Goal: Complete application form: Complete application form

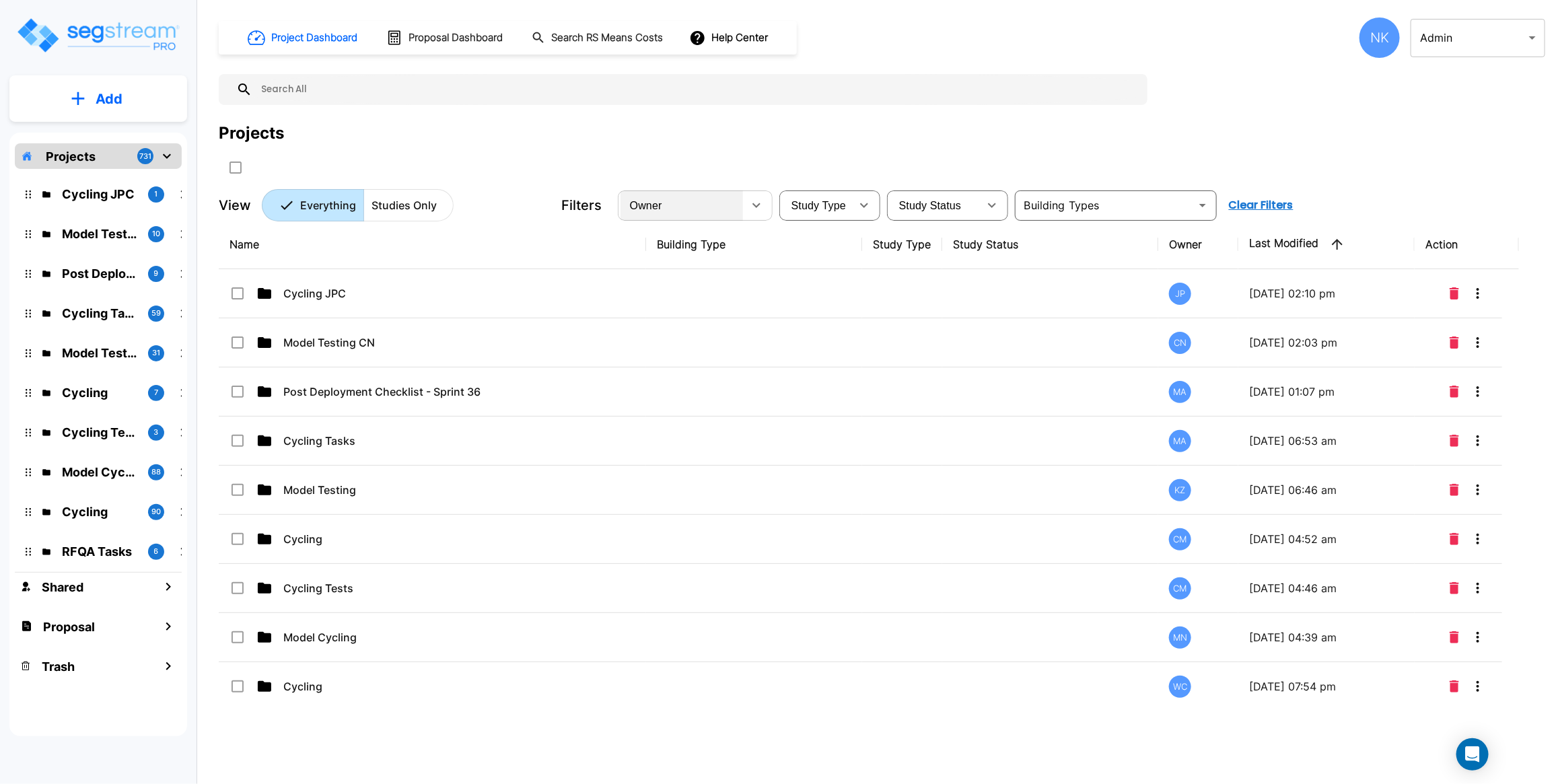
click at [660, 212] on div "Owner" at bounding box center [682, 205] width 122 height 37
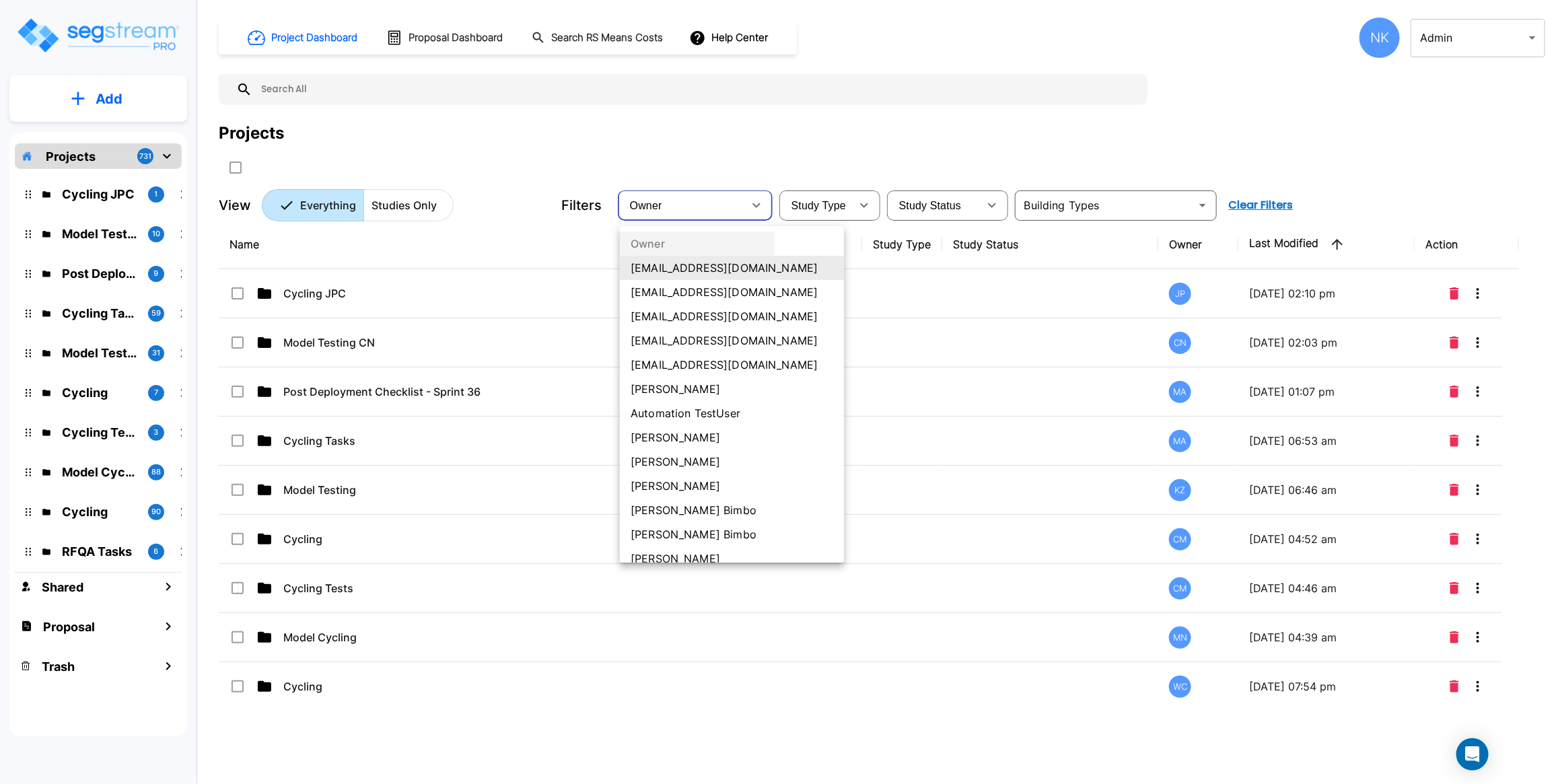
click at [676, 512] on li "[PERSON_NAME] Bimbo" at bounding box center [732, 510] width 224 height 24
click at [419, 199] on div "Owner testuser1@segstream.com testuser3@segstream.com testuser6@segstream.com t…" at bounding box center [778, 392] width 1556 height 784
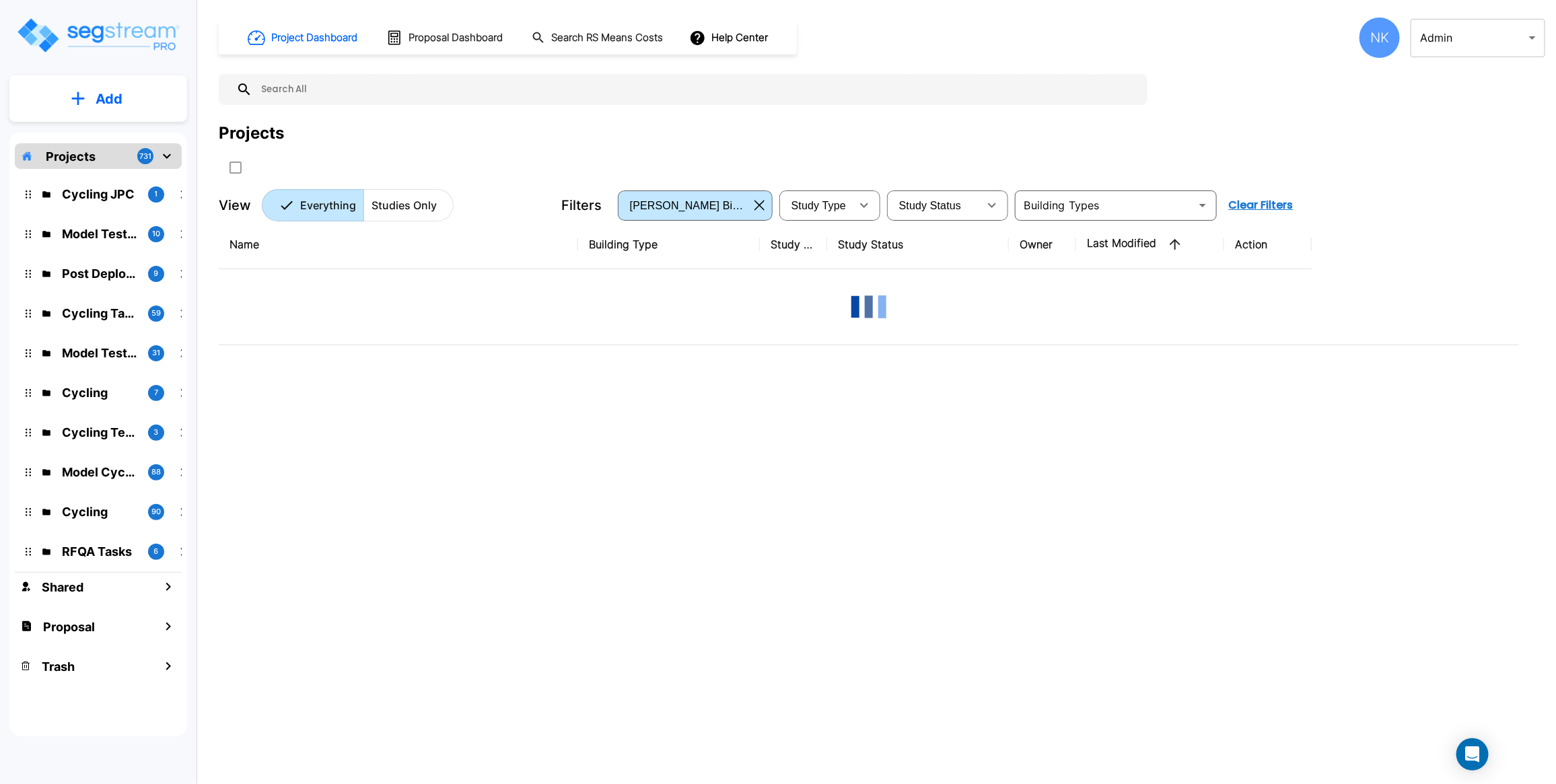
click at [406, 207] on p "Studies Only" at bounding box center [404, 205] width 65 height 16
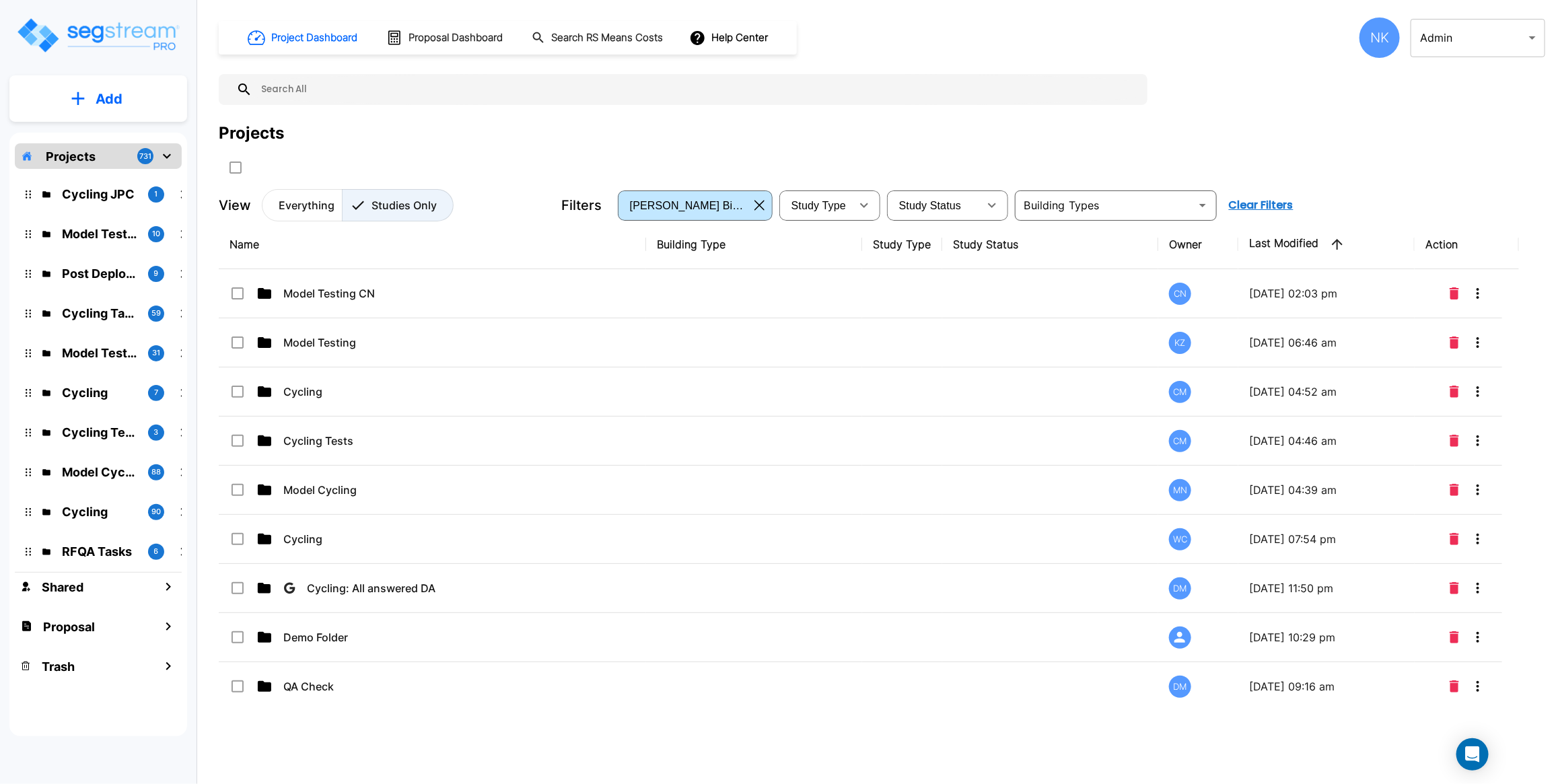
click at [408, 206] on p "Studies Only" at bounding box center [404, 205] width 65 height 16
click at [673, 193] on div "[PERSON_NAME] Bimbo" at bounding box center [685, 205] width 129 height 37
click at [671, 406] on li "[PERSON_NAME] Bimbo" at bounding box center [703, 400] width 168 height 14
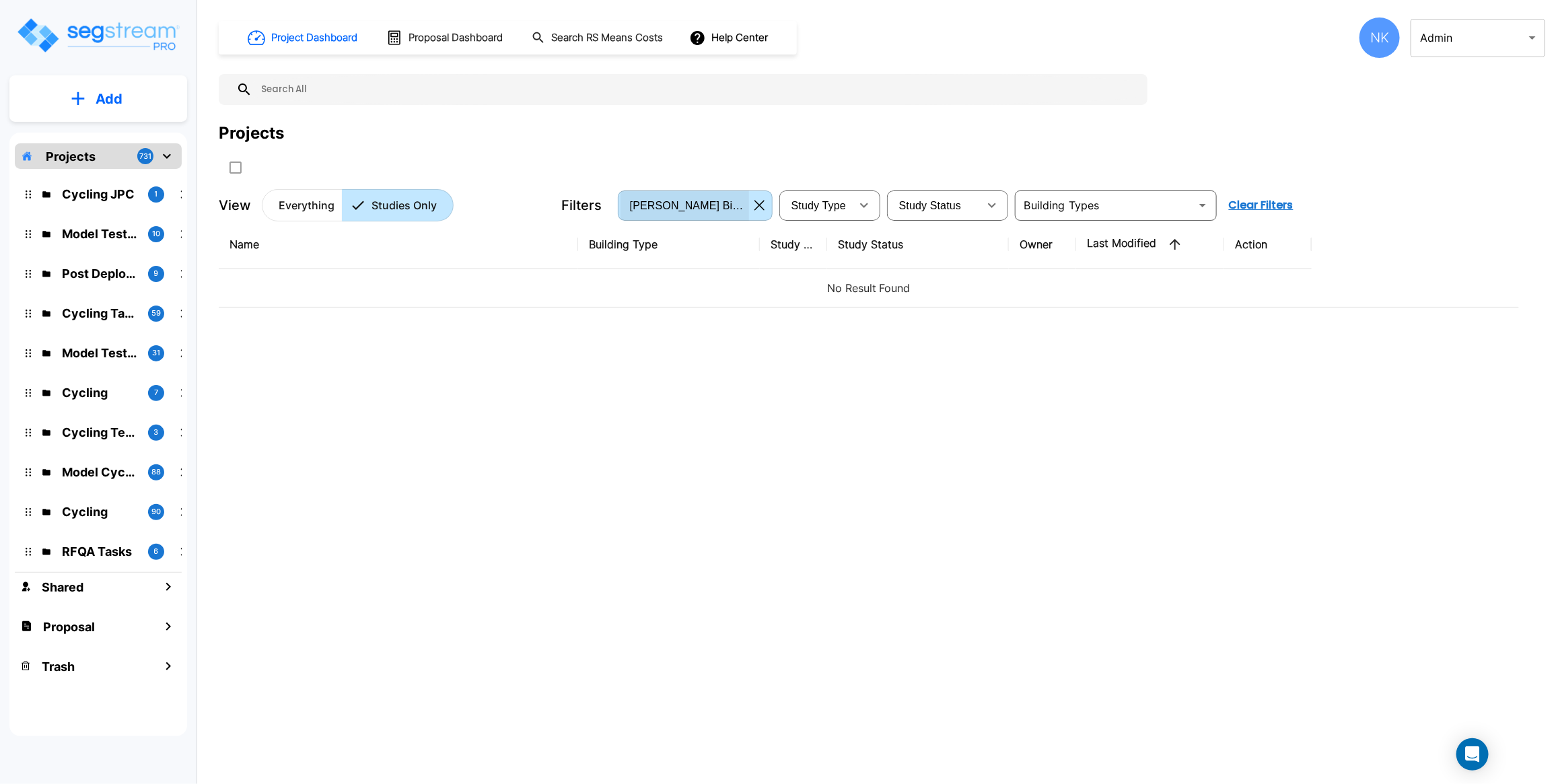
click at [705, 199] on div "[PERSON_NAME] Bimbo" at bounding box center [685, 205] width 129 height 37
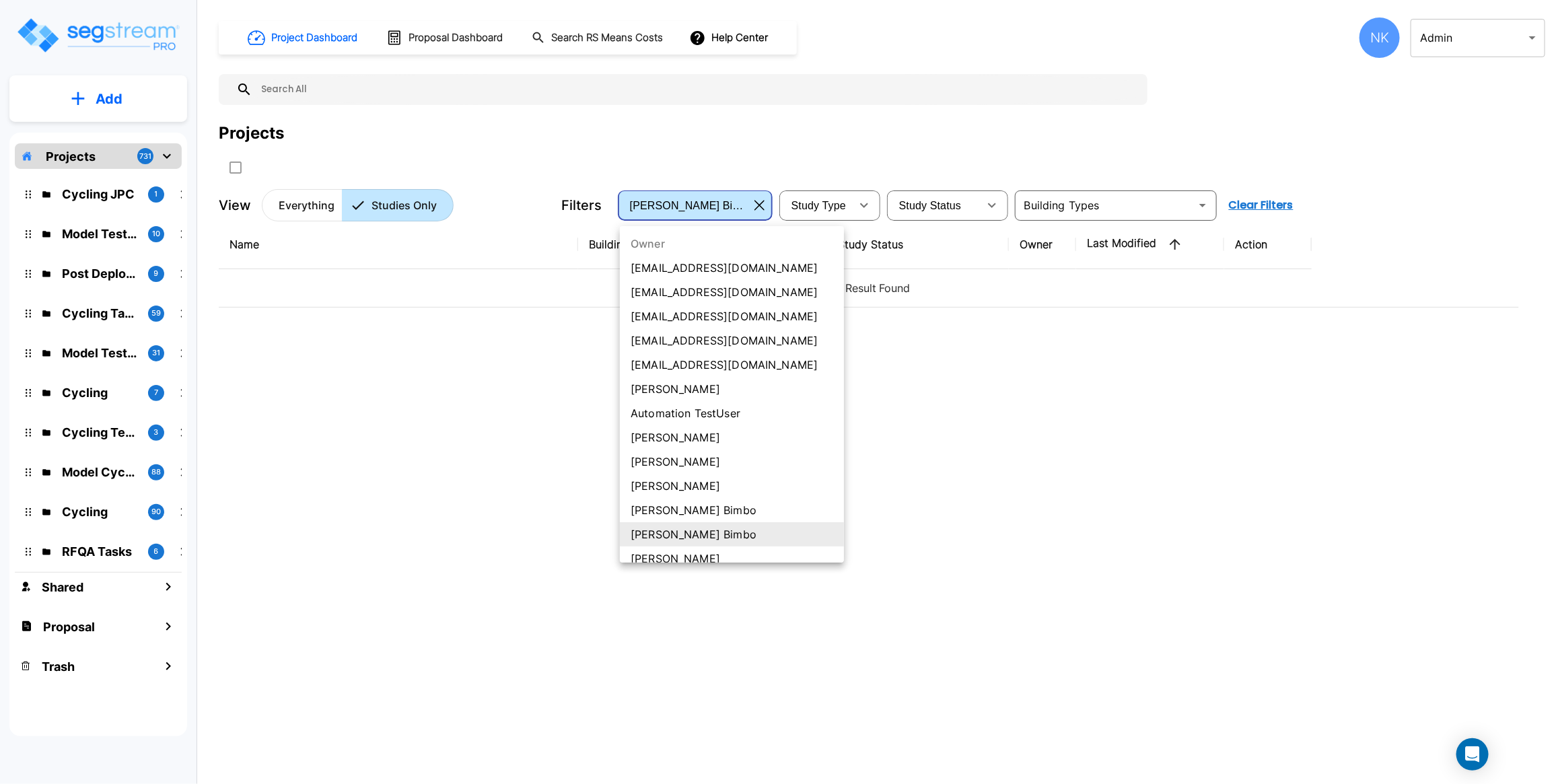
click at [670, 512] on li "[PERSON_NAME] Bimbo" at bounding box center [732, 510] width 224 height 24
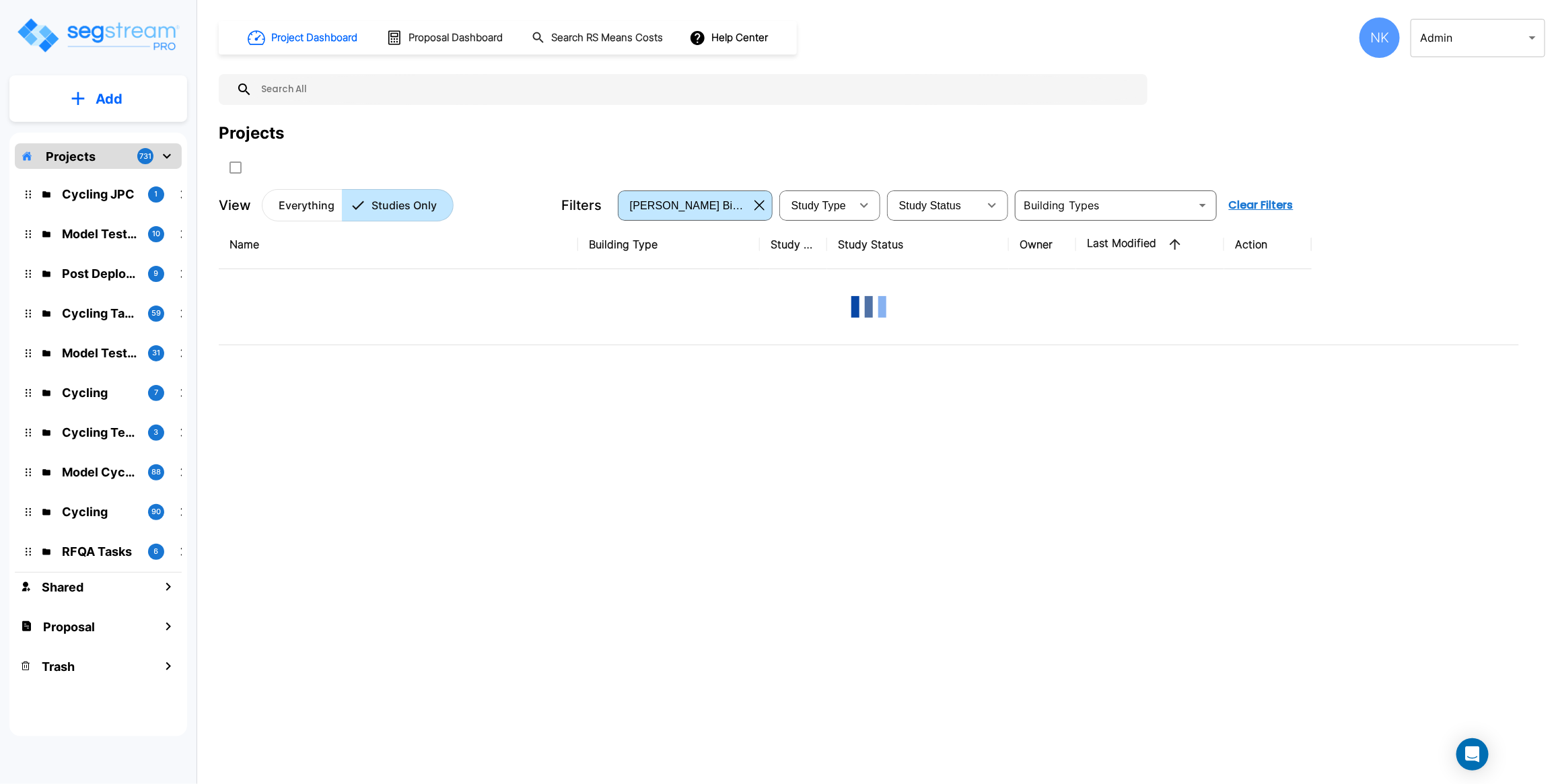
type input "99"
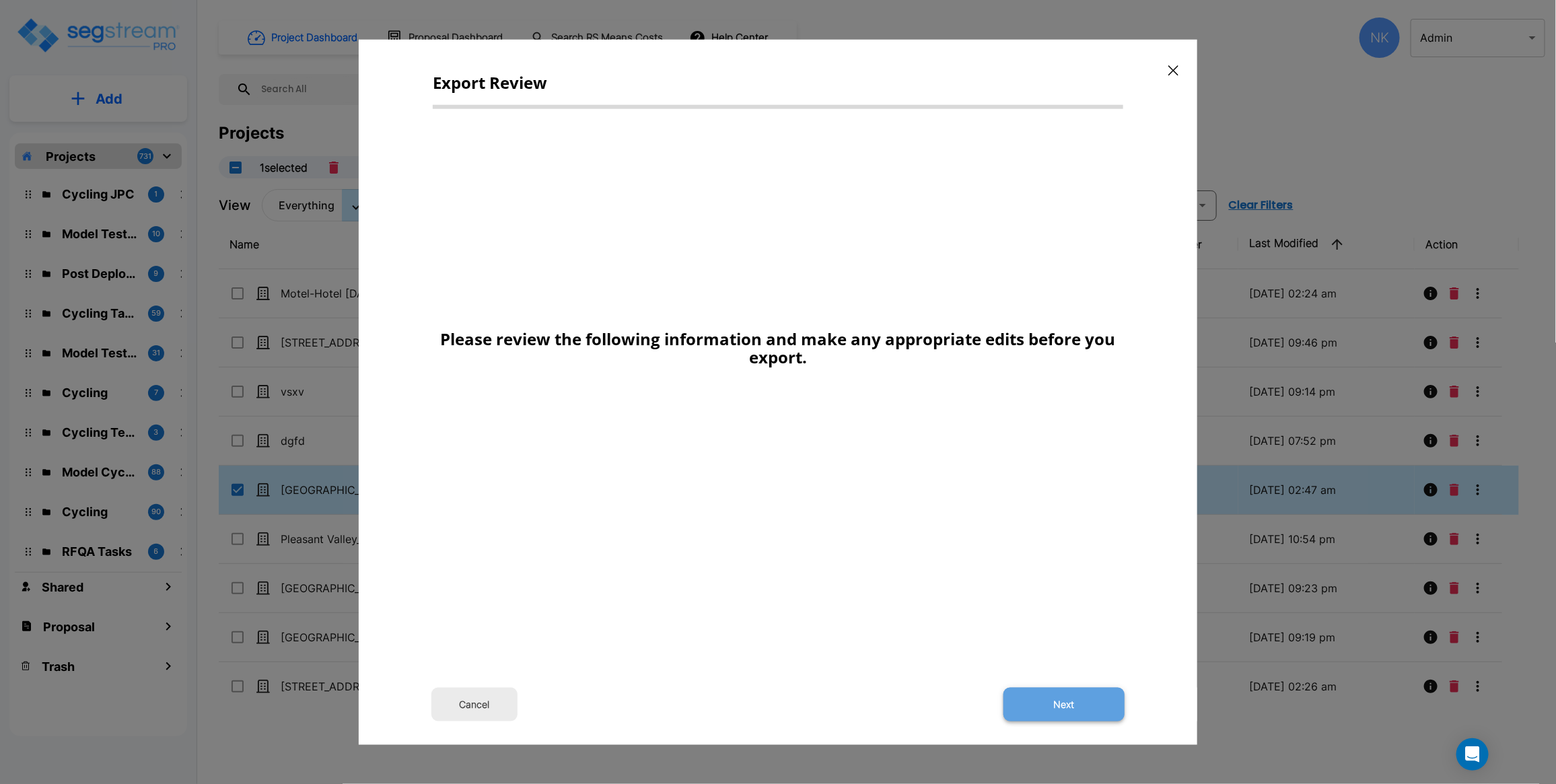
click at [1043, 701] on button "Next" at bounding box center [1064, 704] width 121 height 33
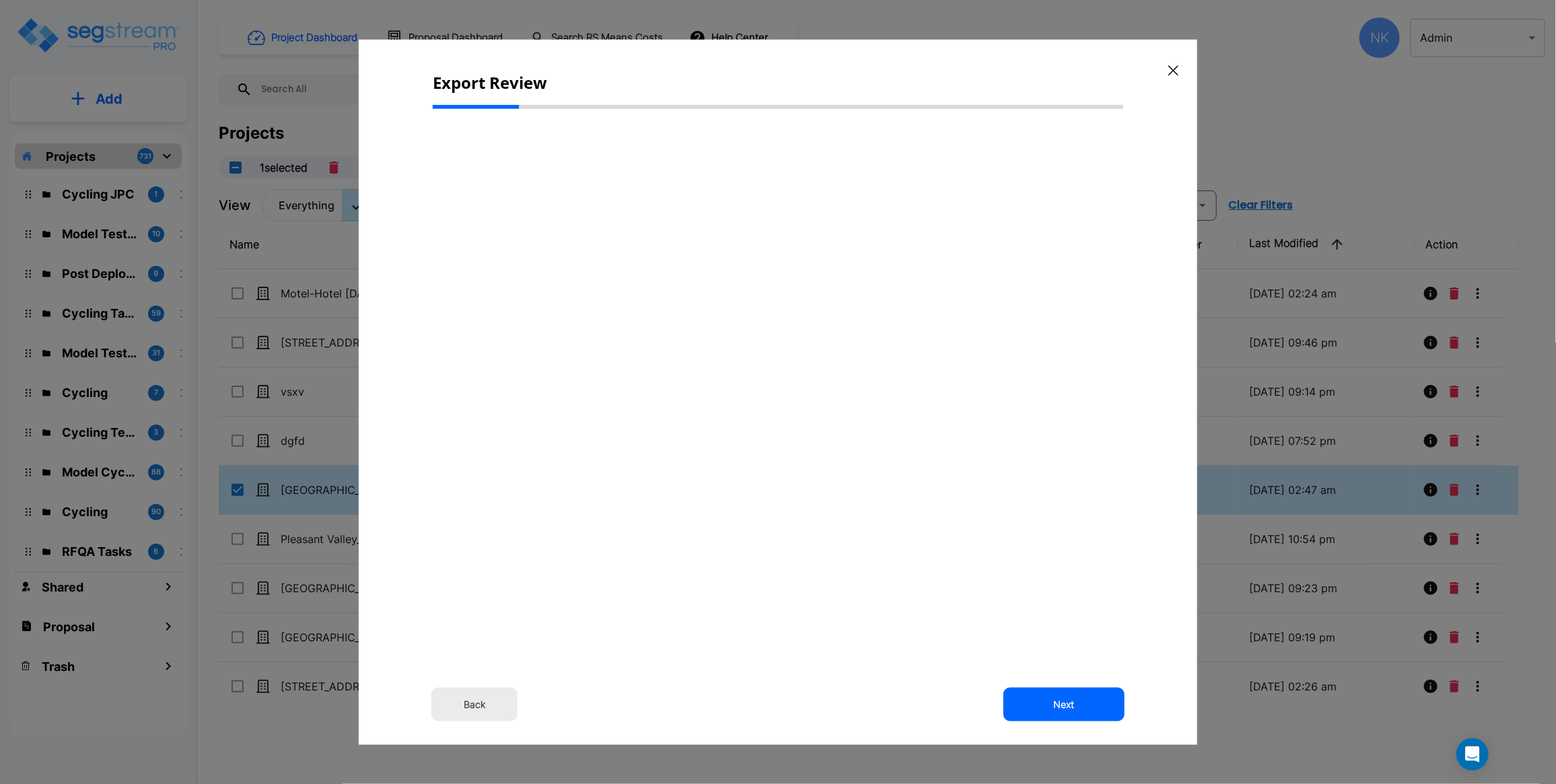
type input "89,000.0"
select select "2025"
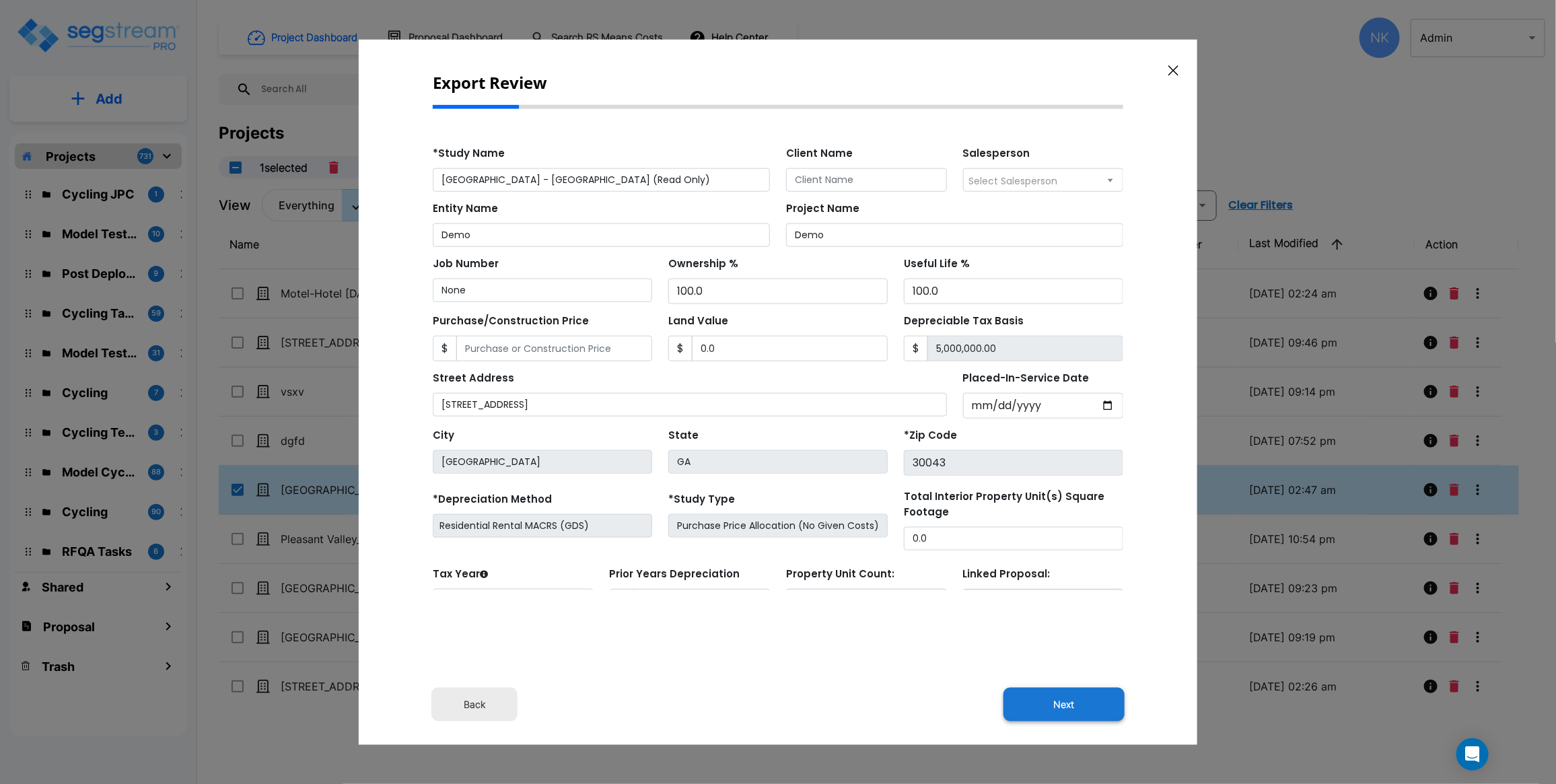
click at [1051, 698] on button "Next" at bounding box center [1064, 704] width 121 height 33
type input "0"
type input "89000"
